Goal: Task Accomplishment & Management: Manage account settings

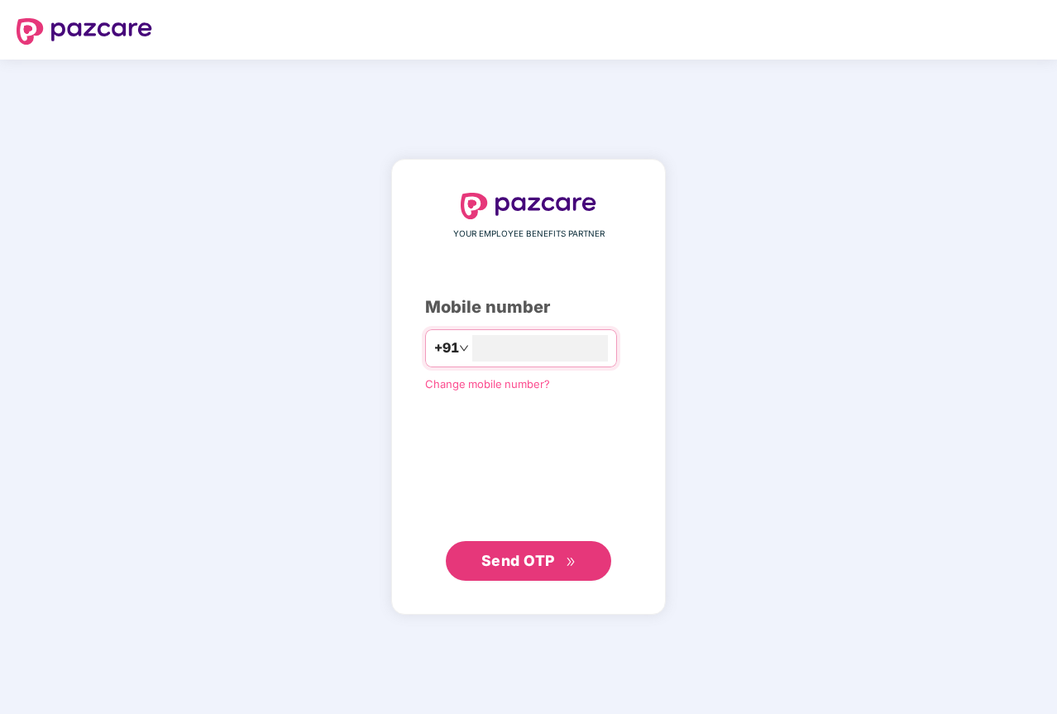
type input "**********"
click at [554, 555] on span "Send OTP" at bounding box center [528, 560] width 95 height 23
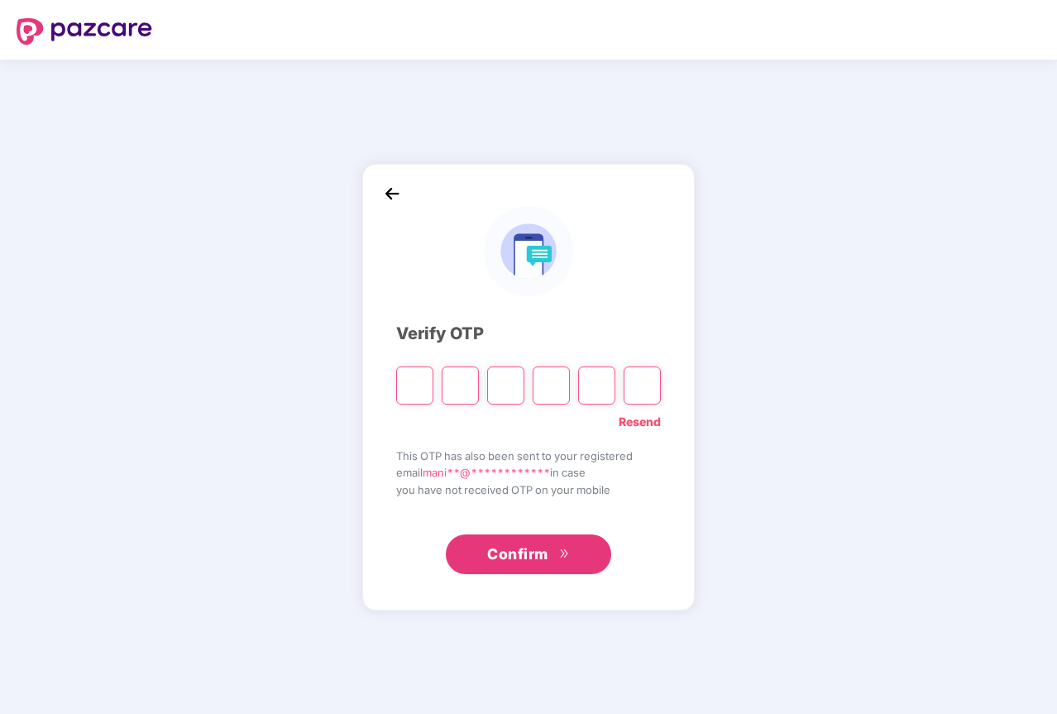
type input "*"
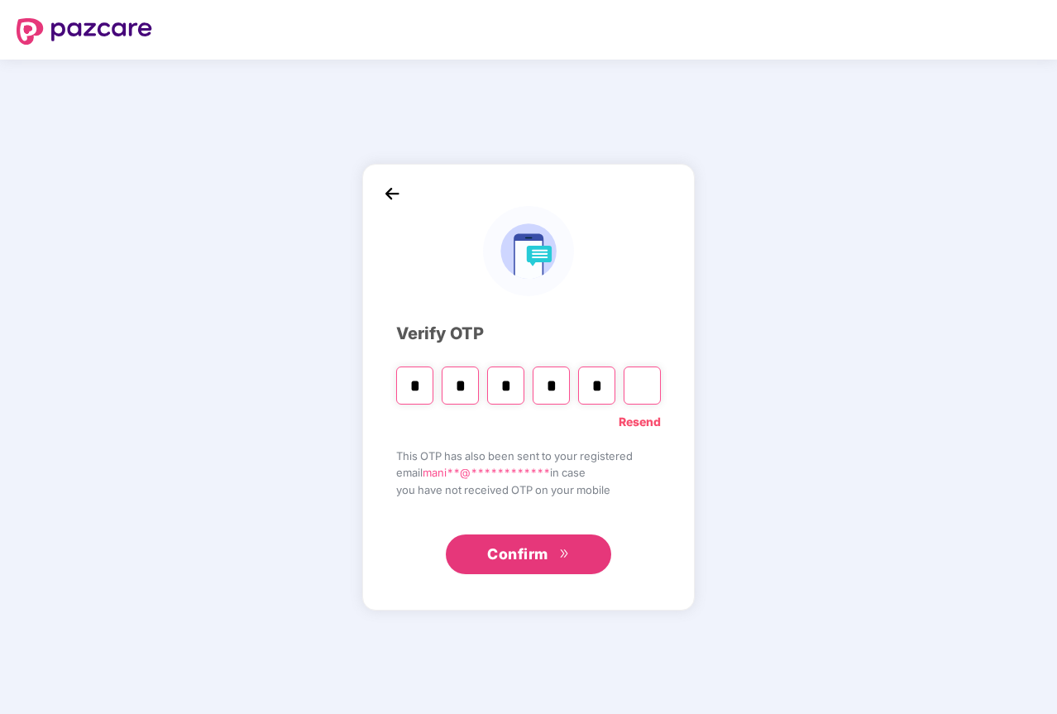
type input "*"
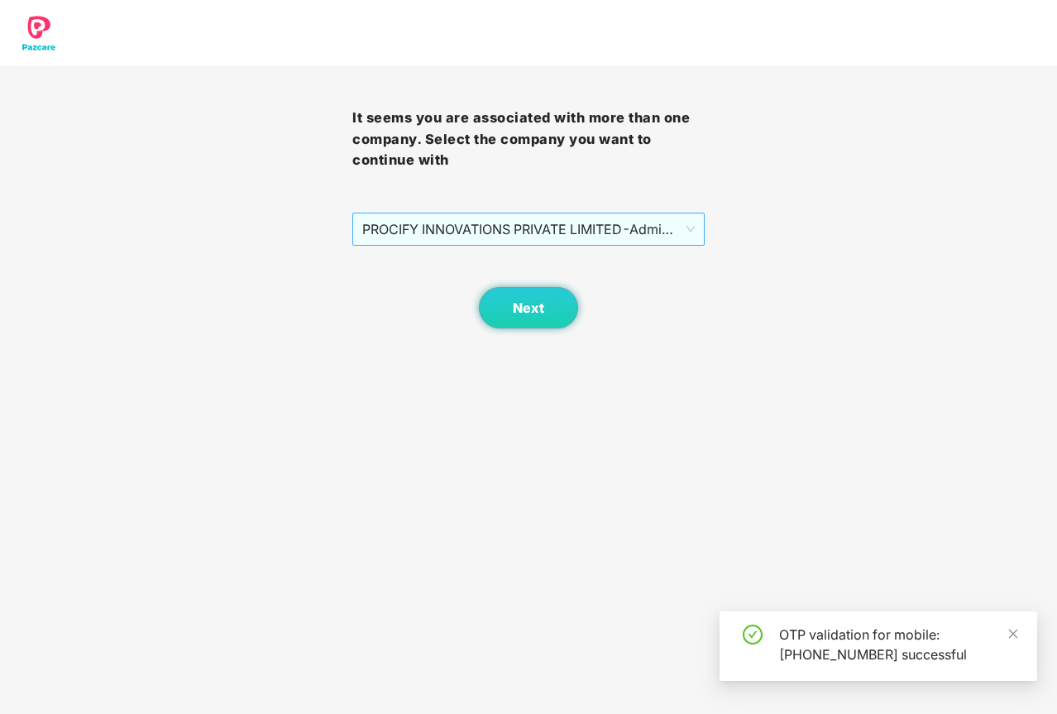
click at [473, 235] on span "PROCIFY INNOVATIONS PRIVATE LIMITED - Admin - ADMIN" at bounding box center [528, 228] width 333 height 31
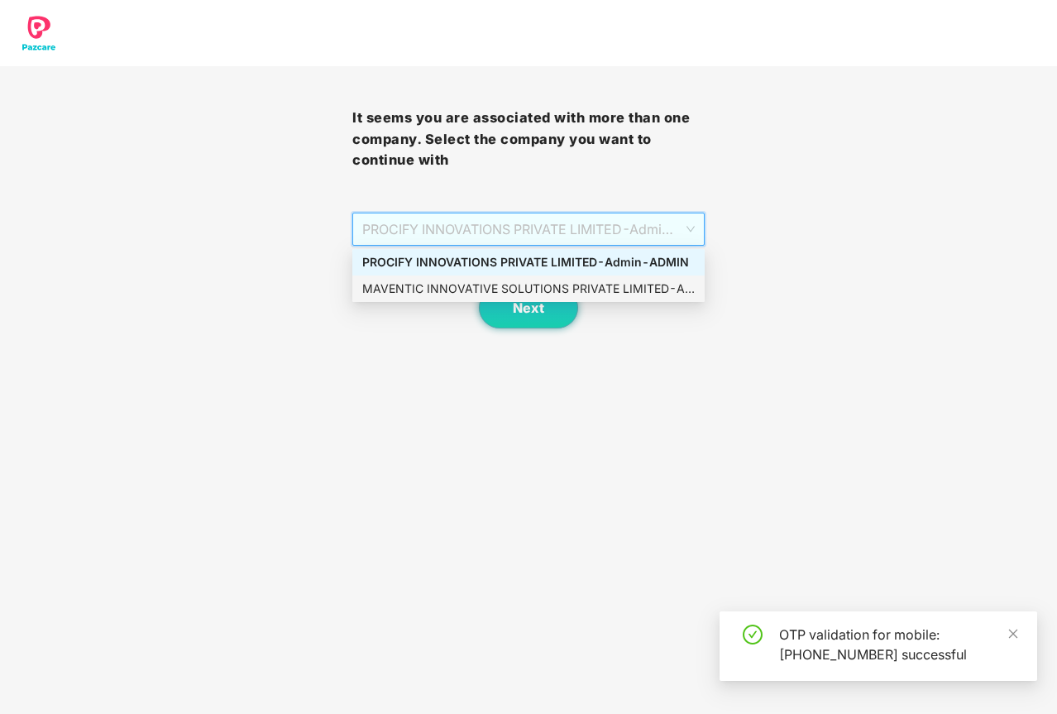
click at [467, 290] on div "MAVENTIC INNOVATIVE SOLUTIONS PRIVATE LIMITED - Admin - ADMIN" at bounding box center [528, 289] width 333 height 18
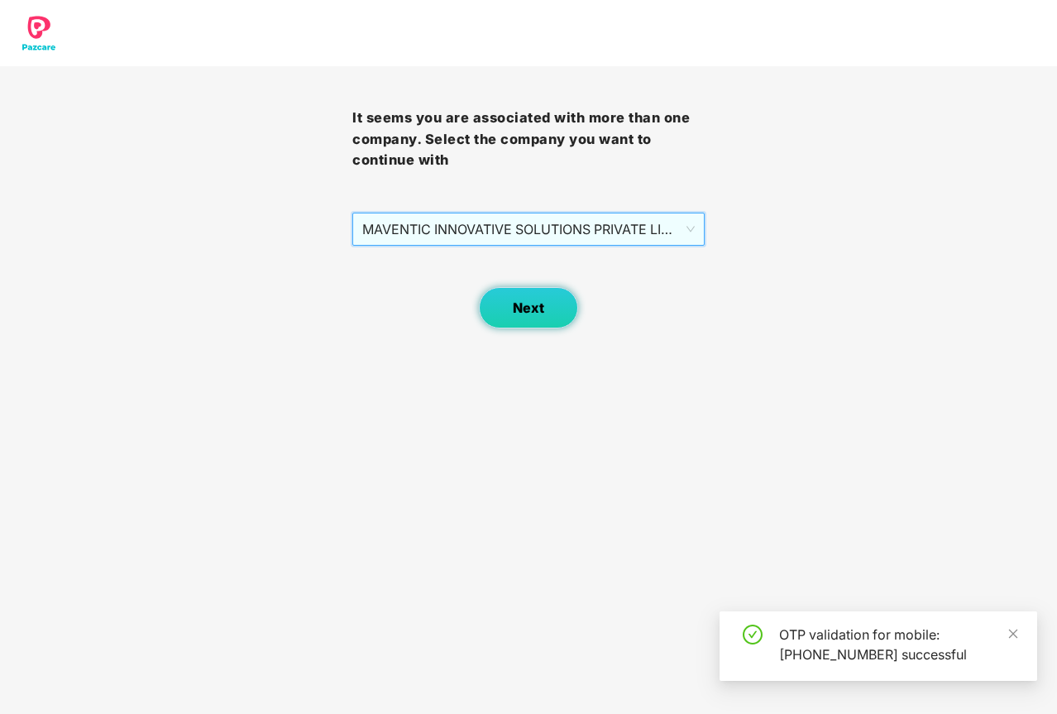
click at [543, 308] on span "Next" at bounding box center [528, 308] width 31 height 16
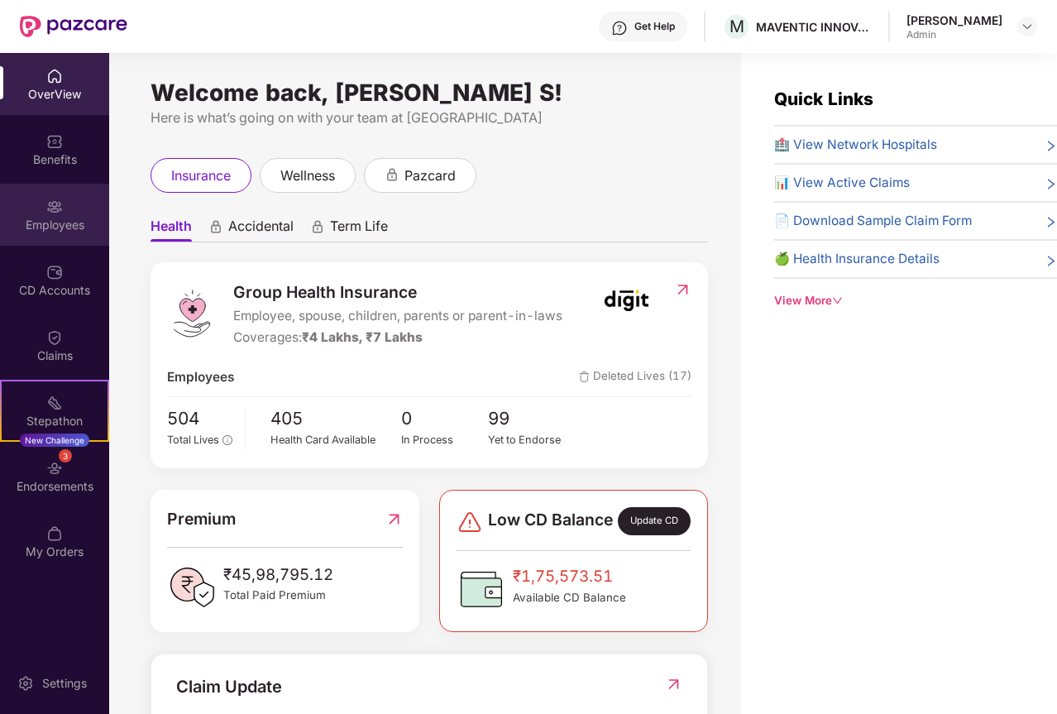
click at [50, 226] on div "Employees" at bounding box center [54, 225] width 109 height 17
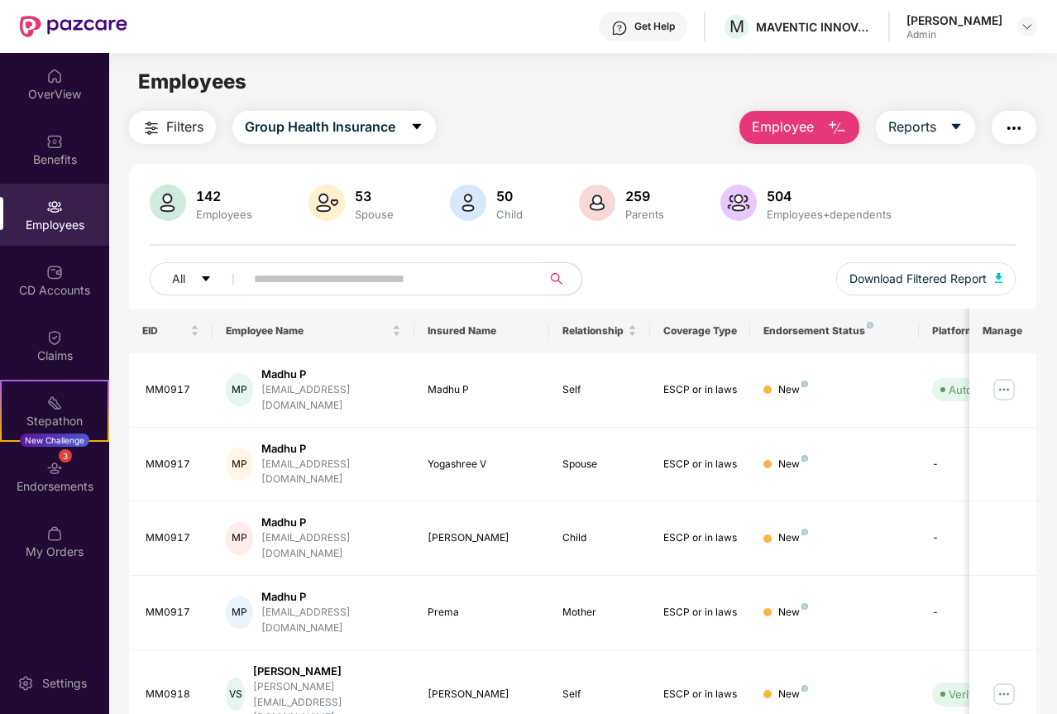
click at [321, 285] on input "text" at bounding box center [387, 278] width 266 height 25
paste input "******"
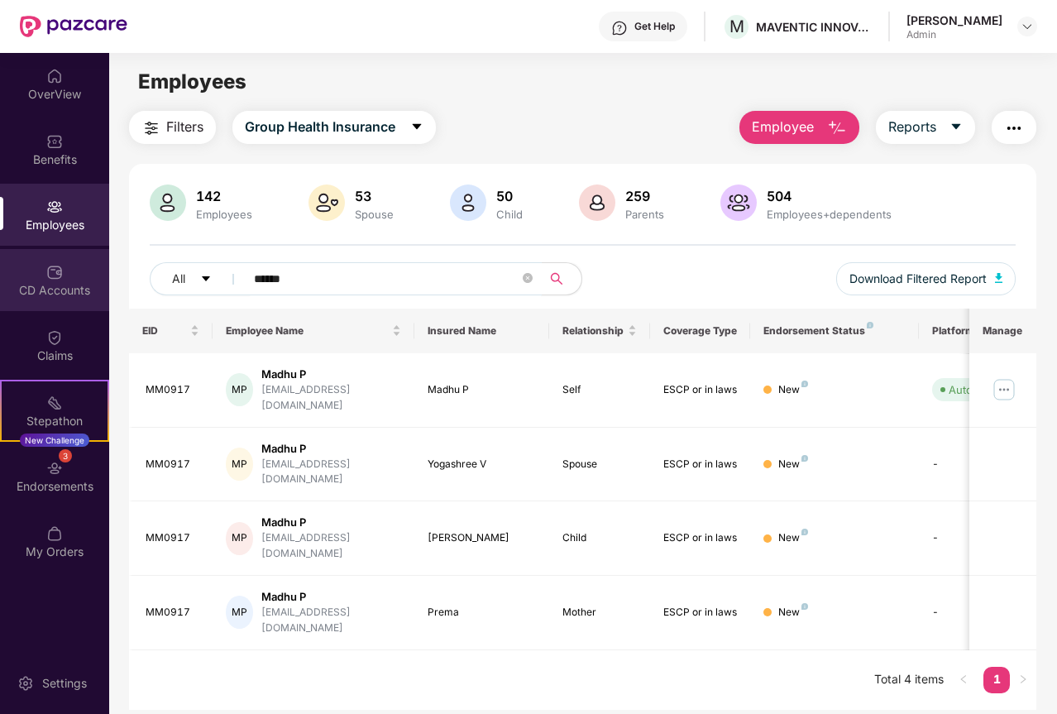
drag, startPoint x: 322, startPoint y: 278, endPoint x: 0, endPoint y: 274, distance: 321.8
click at [0, 274] on div "OverView Benefits Employees CD Accounts Claims Stepathon New Challenge 3 Endors…" at bounding box center [528, 383] width 1057 height 661
paste input "text"
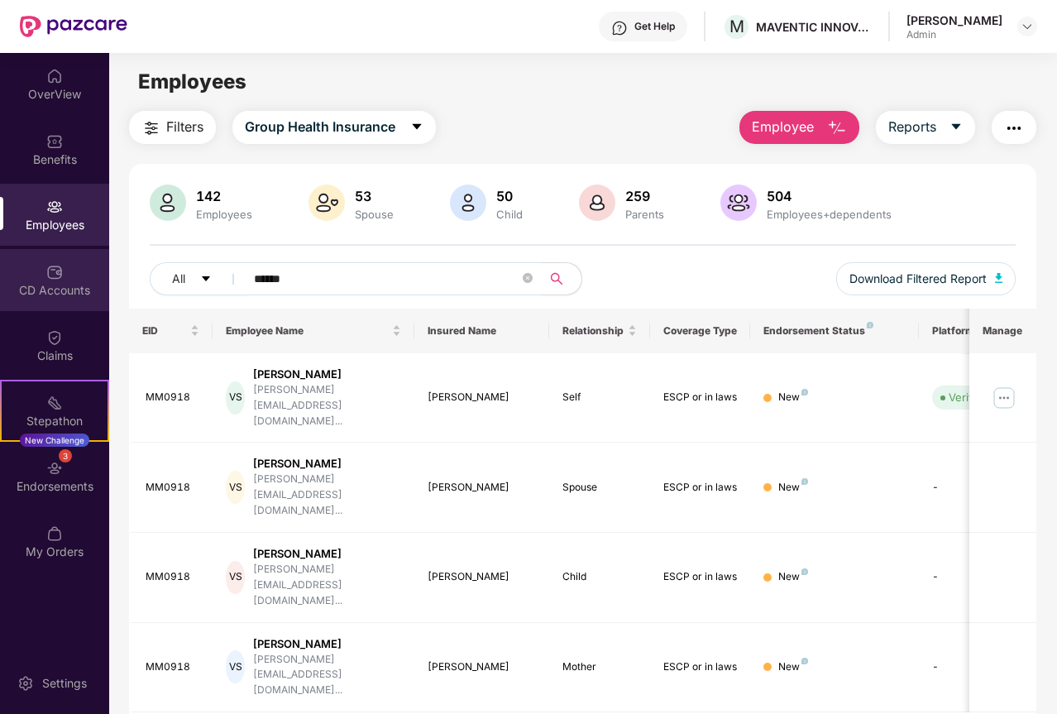
drag, startPoint x: 360, startPoint y: 273, endPoint x: 0, endPoint y: 273, distance: 359.8
click at [0, 273] on div "OverView Benefits Employees CD Accounts Claims Stepathon New Challenge 3 Endors…" at bounding box center [528, 383] width 1057 height 661
paste input "text"
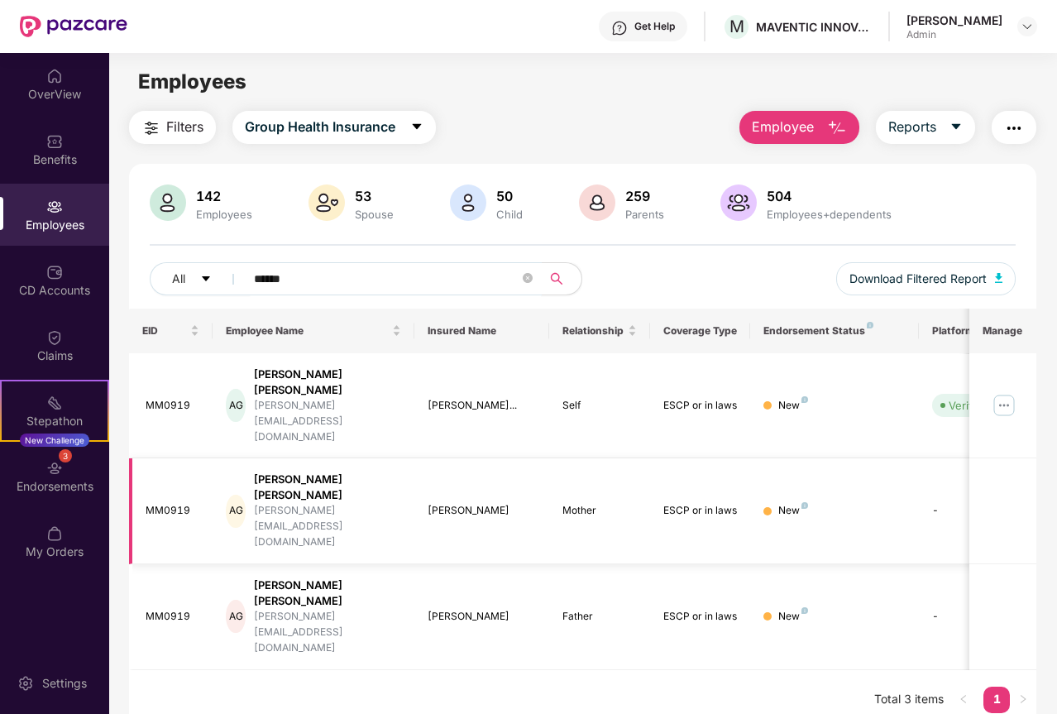
type input "******"
